Goal: Task Accomplishment & Management: Manage account settings

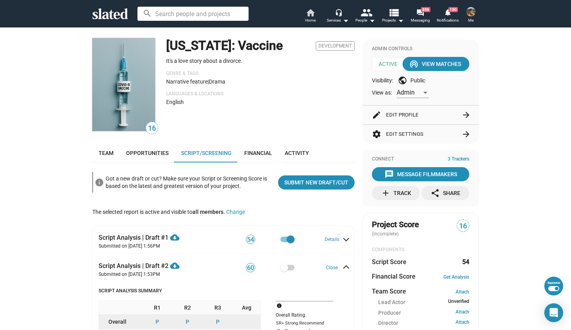
click at [311, 16] on span "Home" at bounding box center [310, 20] width 11 height 9
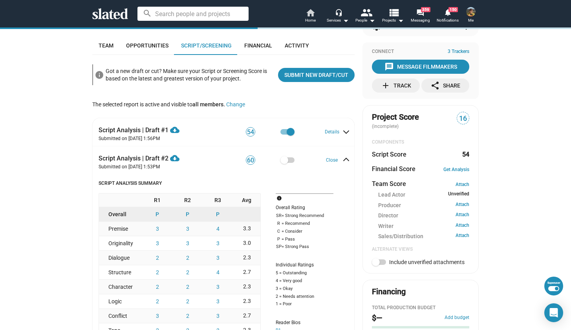
scroll to position [117, 0]
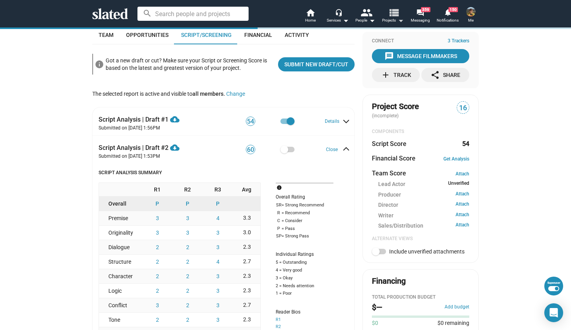
click at [390, 16] on mat-icon "view_list" at bounding box center [393, 12] width 11 height 11
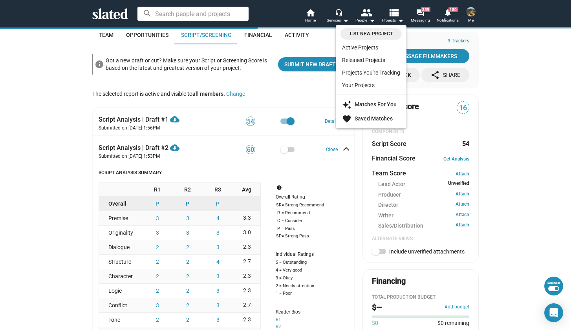
click at [378, 35] on span "List New Project" at bounding box center [371, 34] width 52 height 8
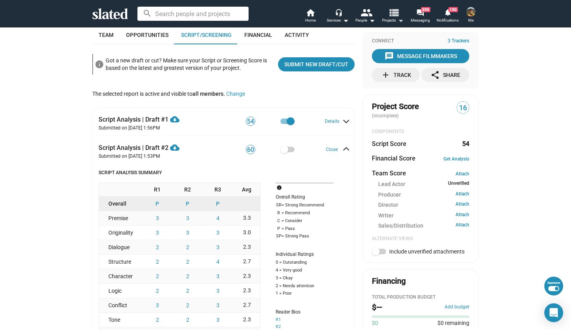
click at [397, 19] on mat-icon "arrow_drop_down" at bounding box center [400, 20] width 9 height 9
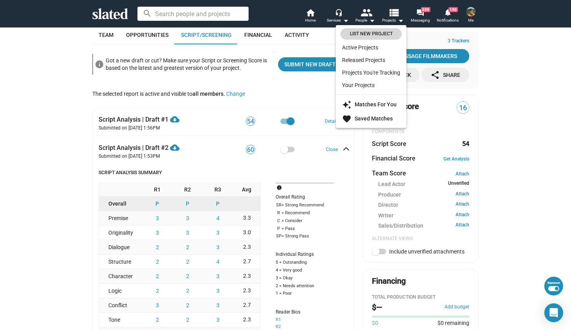
click at [374, 34] on span "List New Project" at bounding box center [371, 34] width 52 height 8
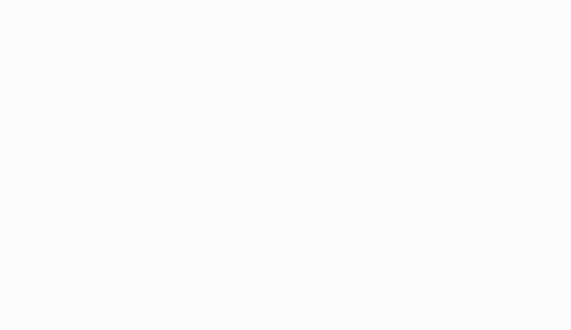
click at [446, 190] on app-root "search home Home headset_mic Services arrow_drop_down people People arrow_drop_…" at bounding box center [285, 165] width 571 height 330
click at [347, 165] on app-root "search home Home headset_mic Services arrow_drop_down people People arrow_drop_…" at bounding box center [285, 165] width 571 height 330
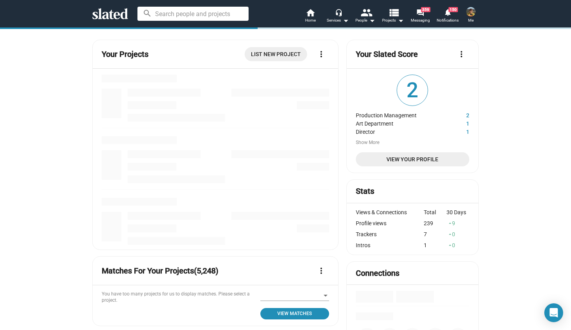
click at [258, 57] on span "List New Project" at bounding box center [276, 54] width 50 height 14
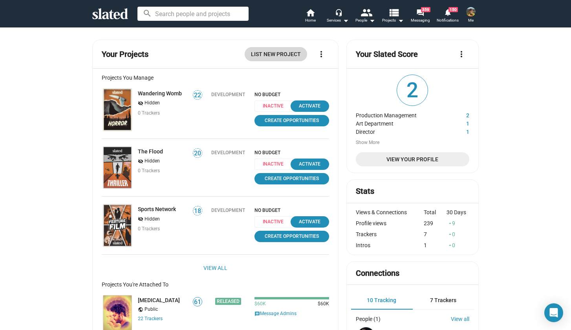
click at [283, 53] on span "List New Project" at bounding box center [276, 54] width 50 height 14
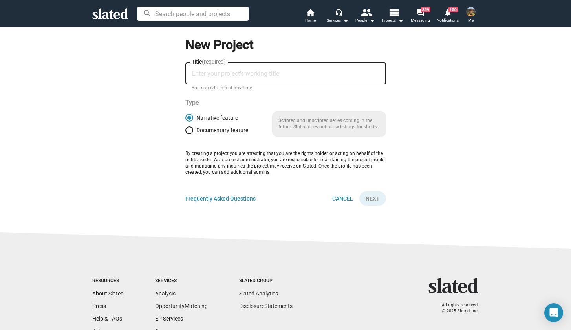
click at [245, 77] on input "Title (required)" at bounding box center [286, 73] width 188 height 7
type input "The Earthliens"
click at [369, 203] on span "Next" at bounding box center [373, 199] width 14 height 14
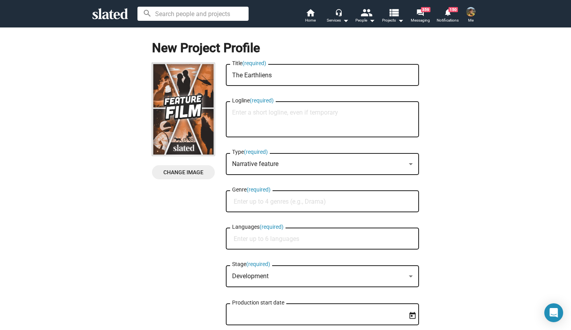
click at [241, 115] on textarea "Logline (required)" at bounding box center [322, 119] width 181 height 21
paste textarea "After his fiancée is killed in a pandemic, a doctor is hired by a mysterious ph…"
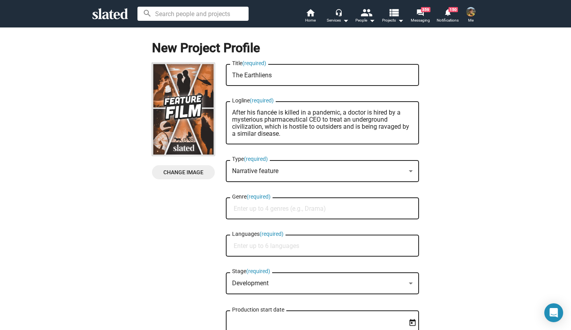
type textarea "After his fiancée is killed in a pandemic, a doctor is hired by a mysterious ph…"
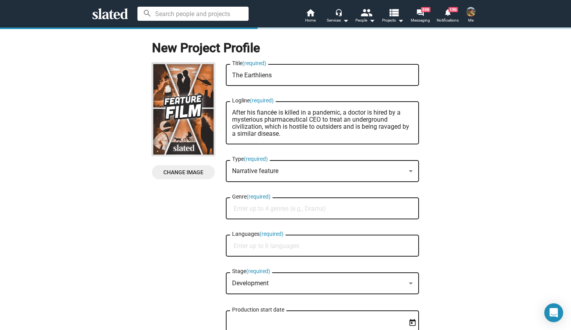
click at [255, 208] on input "Genre (required)" at bounding box center [324, 208] width 181 height 7
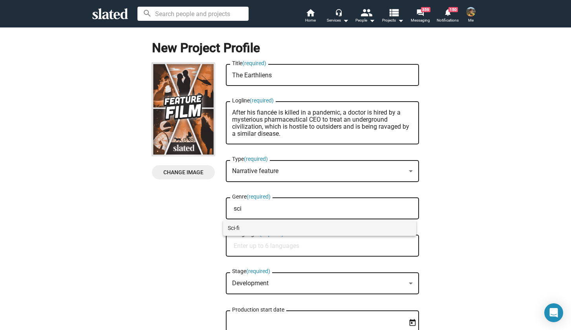
type input "sci"
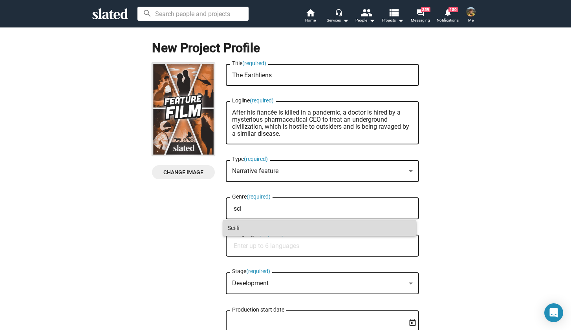
click at [252, 225] on span "Sci-fi" at bounding box center [320, 228] width 184 height 16
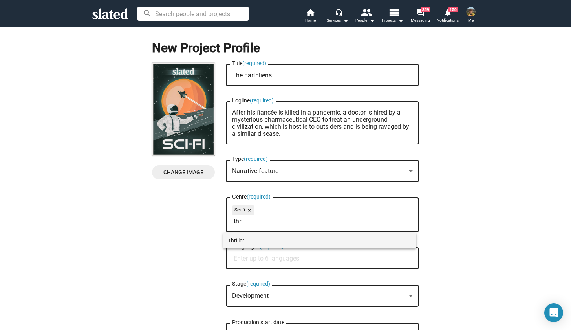
type input "thri"
click at [248, 245] on span "Thriller" at bounding box center [320, 241] width 184 height 16
click at [248, 254] on div "Languages (required)" at bounding box center [322, 257] width 181 height 23
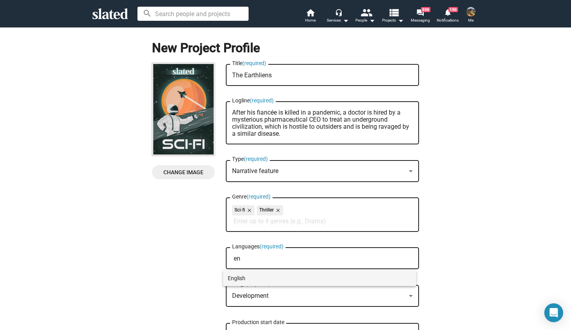
type input "en"
click at [242, 278] on span "English" at bounding box center [320, 278] width 184 height 16
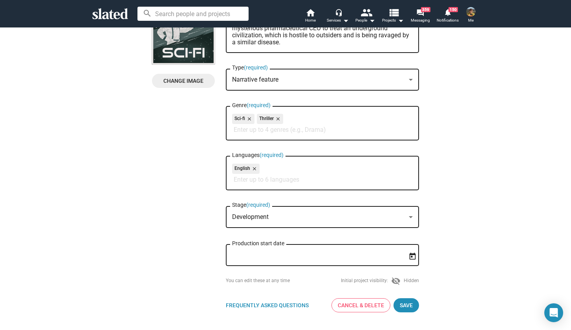
scroll to position [133, 0]
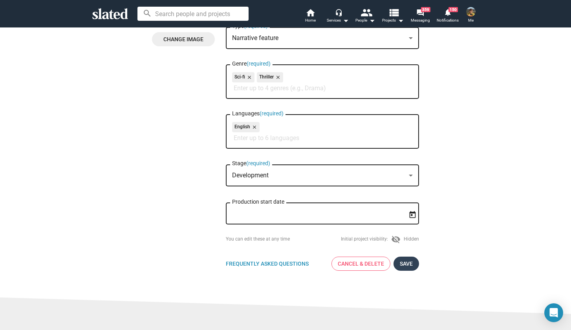
click at [405, 263] on span "Save" at bounding box center [406, 264] width 13 height 14
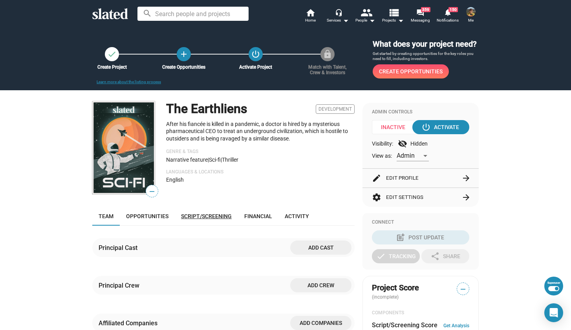
click at [205, 221] on link "Script/Screening" at bounding box center [206, 216] width 63 height 19
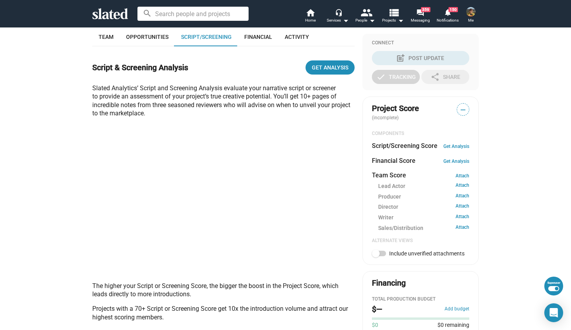
scroll to position [180, 0]
click at [326, 71] on span "Get Analysis" at bounding box center [330, 67] width 37 height 14
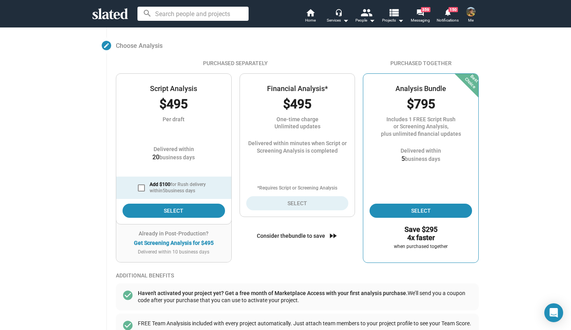
scroll to position [86, 0]
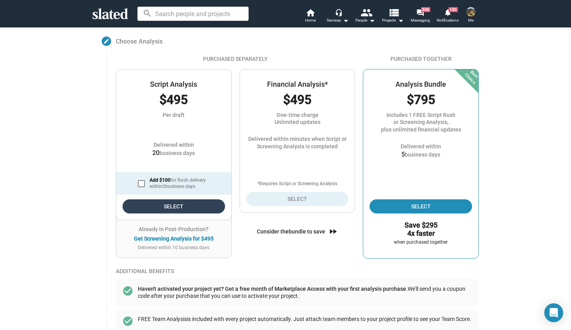
click at [150, 206] on span "Select" at bounding box center [174, 206] width 90 height 14
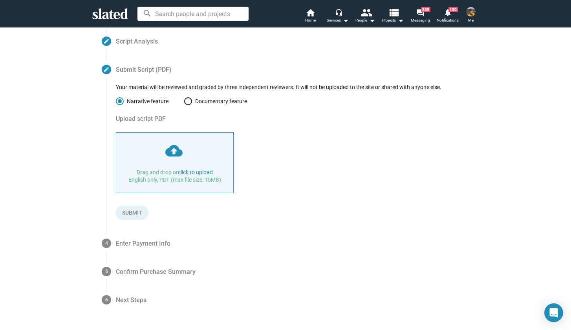
type input "C:\fakepath\The Earthliens by Muli Glasberg.pdf"
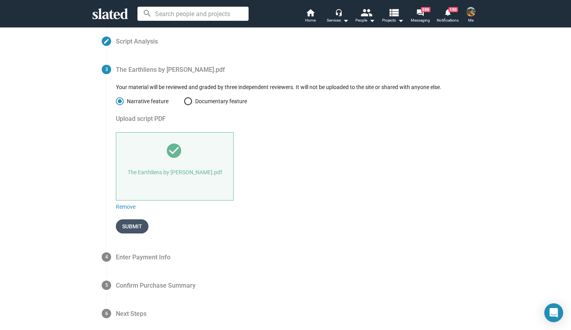
click at [122, 226] on span "Submit" at bounding box center [132, 226] width 20 height 14
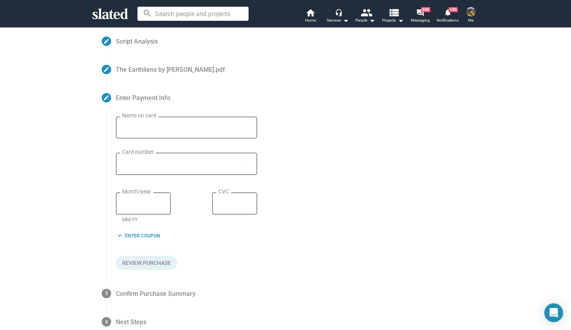
click at [182, 137] on div "Name on card" at bounding box center [186, 126] width 129 height 23
type input "Gift Card Recipient"
click at [169, 168] on div "Card number" at bounding box center [181, 164] width 118 height 24
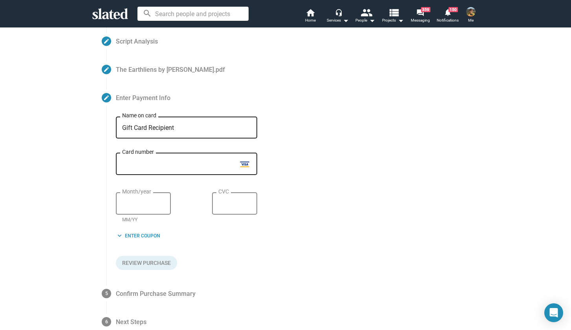
click at [139, 209] on div "Month/year" at bounding box center [143, 203] width 42 height 24
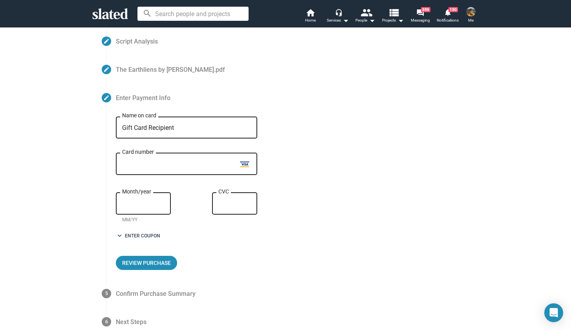
click at [153, 239] on span "keyboard_arrow_down Enter Coupon" at bounding box center [138, 236] width 44 height 8
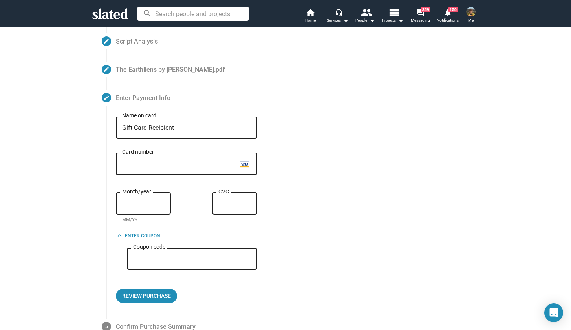
click at [160, 261] on input "Coupon code" at bounding box center [192, 259] width 118 height 7
type input "INTERNALSUB"
click at [167, 296] on span "Review Purchase" at bounding box center [146, 296] width 49 height 14
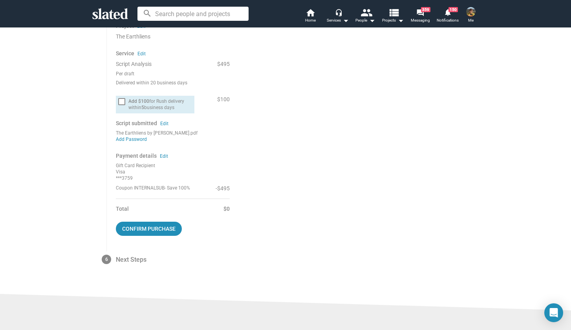
scroll to position [207, 0]
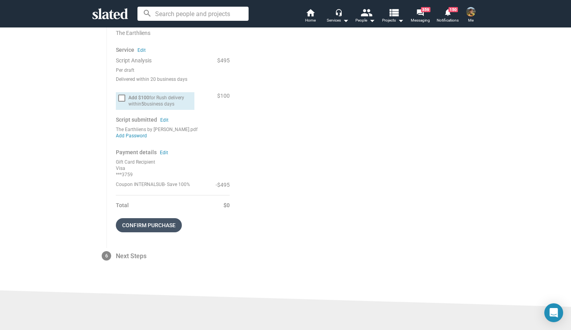
click at [165, 226] on span "Confirm purchase" at bounding box center [148, 225] width 53 height 14
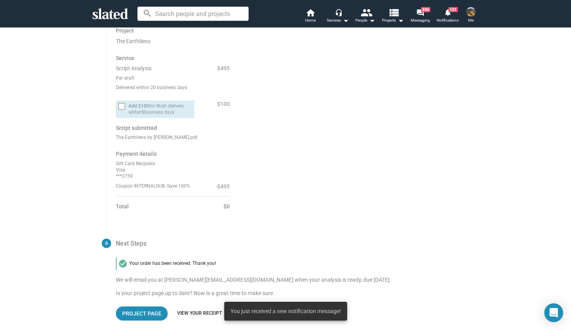
scroll to position [181, 0]
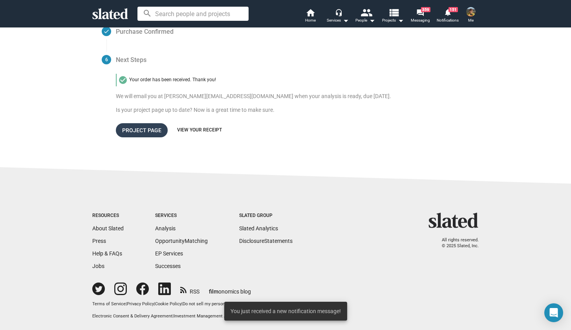
click at [151, 133] on span "Project Page" at bounding box center [141, 130] width 39 height 14
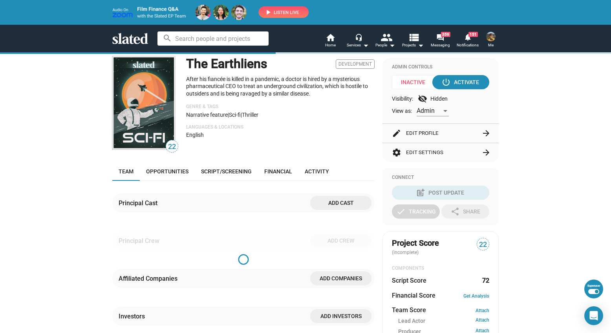
scroll to position [71, 0]
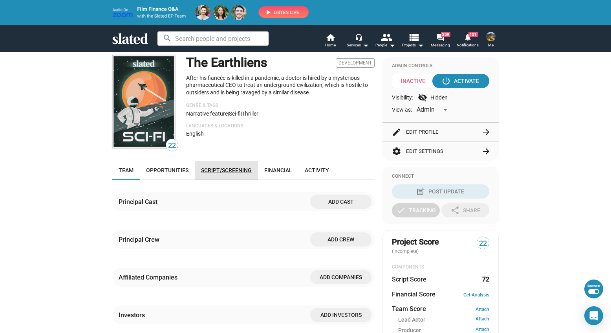
click at [230, 166] on link "Script/Screening" at bounding box center [226, 170] width 63 height 19
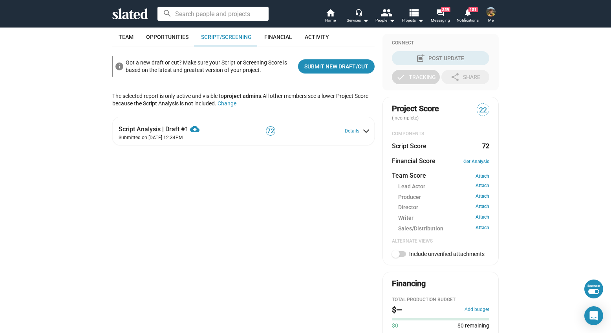
scroll to position [180, 0]
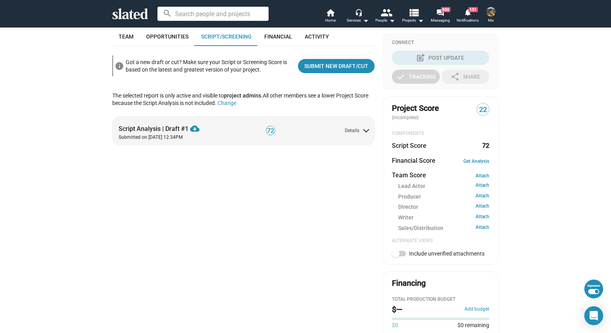
click at [345, 128] on button "Details" at bounding box center [357, 131] width 24 height 6
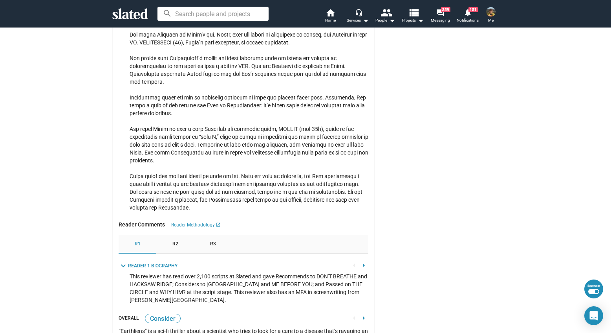
scroll to position [986, 0]
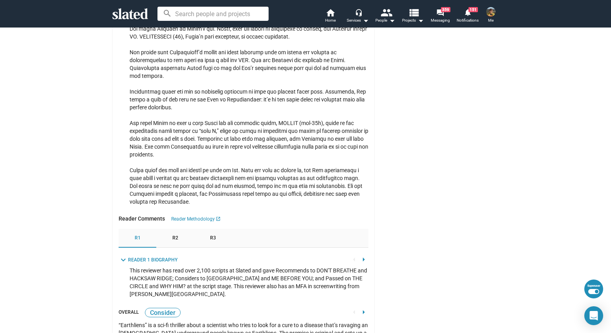
click at [172, 241] on span "R2" at bounding box center [175, 238] width 6 height 6
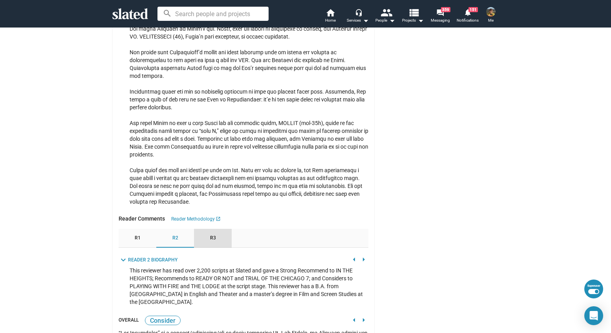
click at [214, 241] on div "R3" at bounding box center [213, 237] width 38 height 19
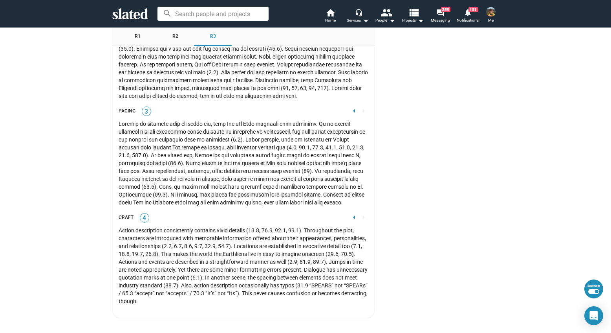
click at [349, 212] on mat-icon "arrow_left" at bounding box center [353, 216] width 9 height 9
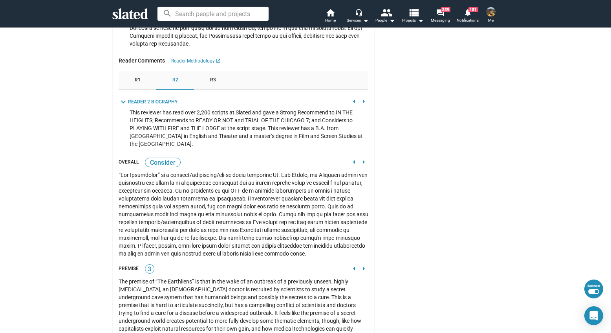
scroll to position [1137, 0]
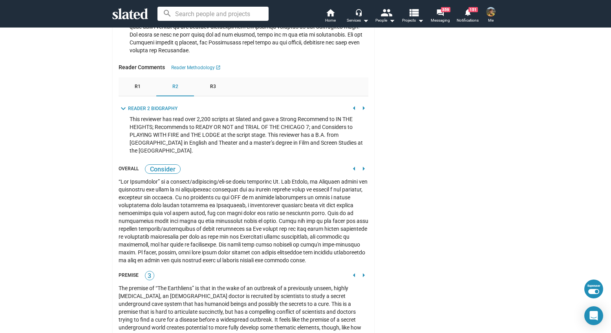
click at [349, 173] on mat-icon "arrow_left" at bounding box center [353, 168] width 9 height 9
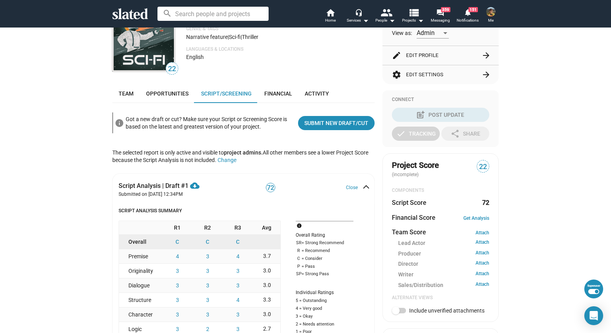
scroll to position [76, 0]
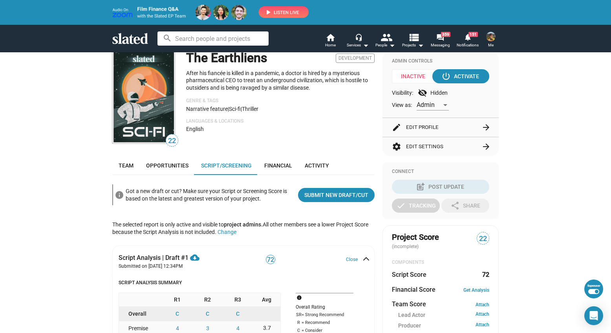
click at [449, 130] on button "edit Edit Profile arrow_forward" at bounding box center [440, 127] width 97 height 19
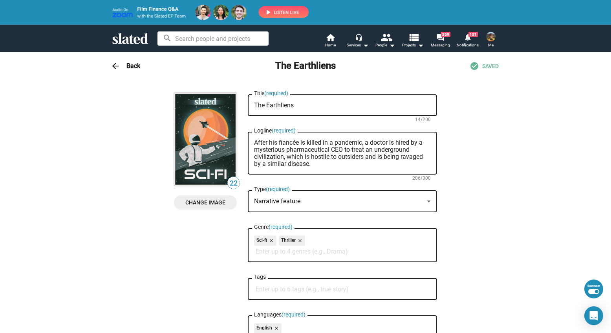
click at [111, 61] on mat-icon "arrow_back" at bounding box center [115, 65] width 9 height 9
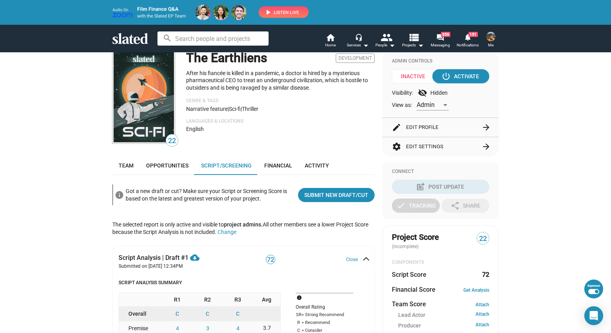
click at [447, 150] on button "settings Edit Settings arrow_forward" at bounding box center [440, 146] width 97 height 19
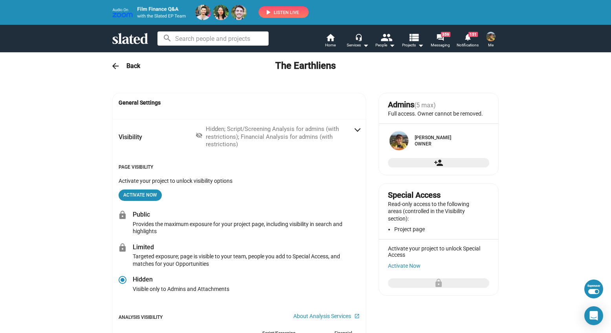
radio input "false"
radio input "true"
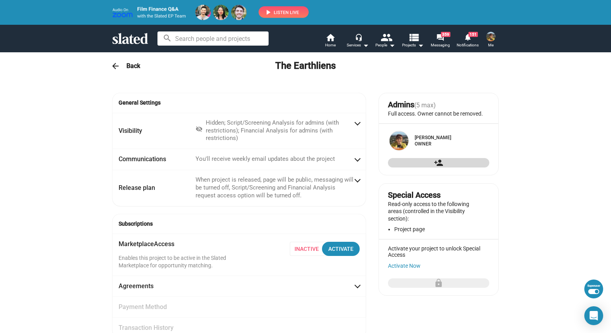
click at [440, 167] on mat-icon "person_add" at bounding box center [438, 162] width 9 height 9
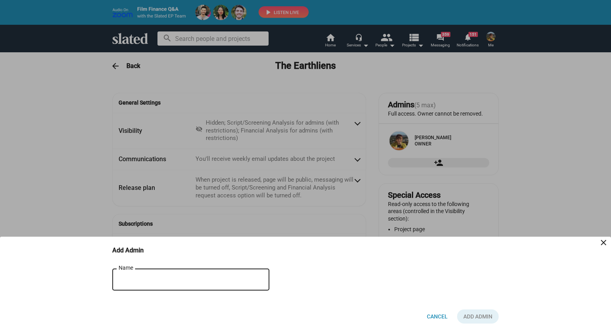
click at [201, 273] on div "Name" at bounding box center [185, 278] width 133 height 23
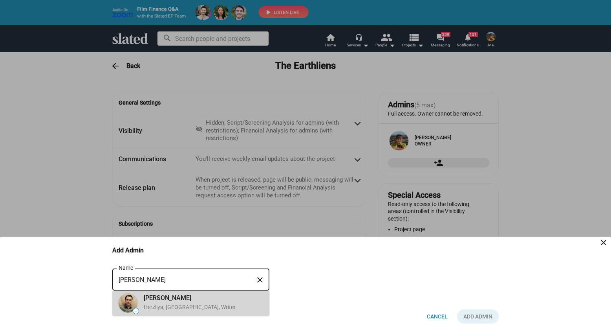
click at [182, 304] on div "Herzliya, Israel, Writer" at bounding box center [190, 306] width 92 height 7
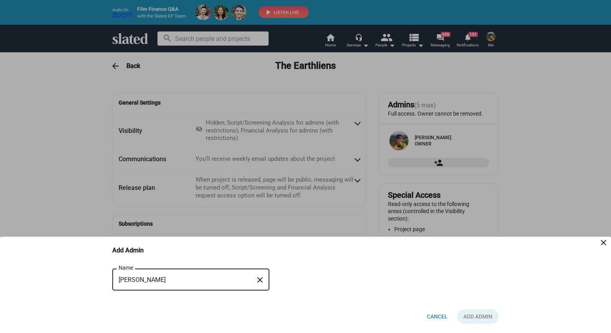
type input "Muli Glasberg"
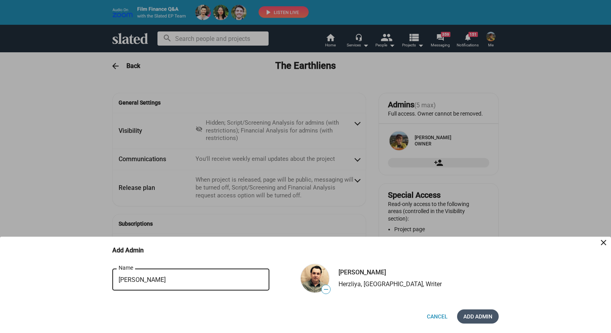
click at [474, 317] on span "Add Admin" at bounding box center [477, 316] width 29 height 14
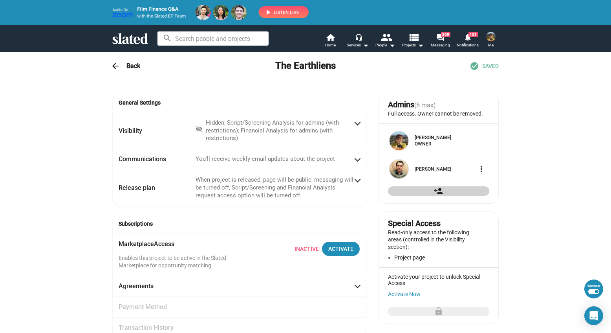
click at [479, 174] on mat-icon "more_vert" at bounding box center [481, 168] width 9 height 9
click at [471, 208] on button "Make Owner" at bounding box center [464, 206] width 44 height 13
click at [477, 145] on mat-icon "more_vert" at bounding box center [481, 140] width 9 height 9
click at [507, 159] on div at bounding box center [305, 166] width 611 height 333
click at [111, 64] on mat-icon "arrow_back" at bounding box center [115, 65] width 9 height 9
